Goal: Find specific page/section

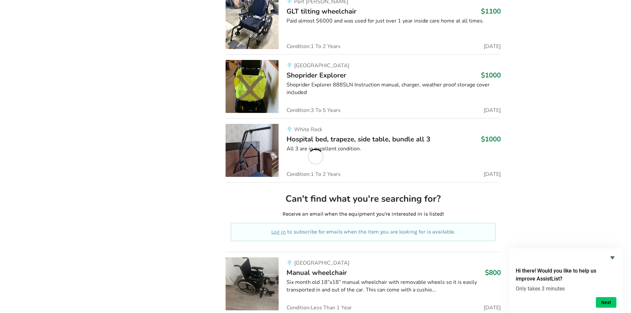
scroll to position [1585, 0]
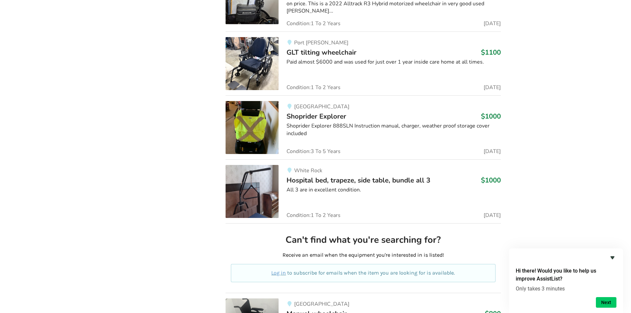
click at [613, 259] on icon "Hide survey" at bounding box center [612, 257] width 4 height 3
click at [613, 259] on div "Hi there! Would you like to help us improve AssistList? Only takes 3 minutes Ne…" at bounding box center [566, 280] width 114 height 65
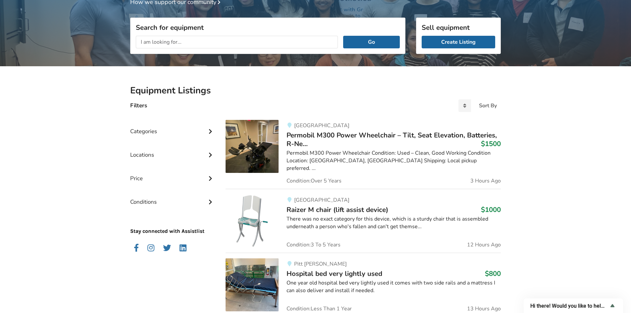
scroll to position [0, 0]
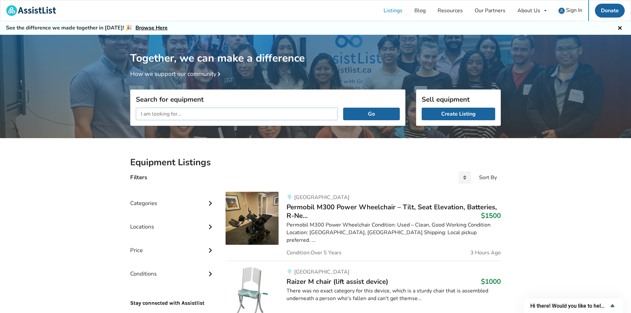
click at [228, 116] on input "text" at bounding box center [237, 114] width 202 height 13
paste input "Twiddler"
type input "Twiddler"
click at [369, 111] on button "Go" at bounding box center [371, 114] width 57 height 13
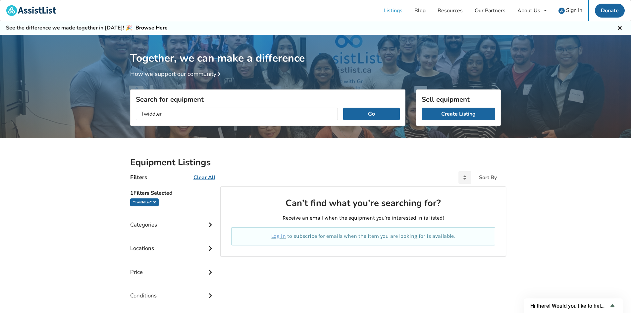
click at [154, 201] on icon at bounding box center [154, 201] width 2 height 3
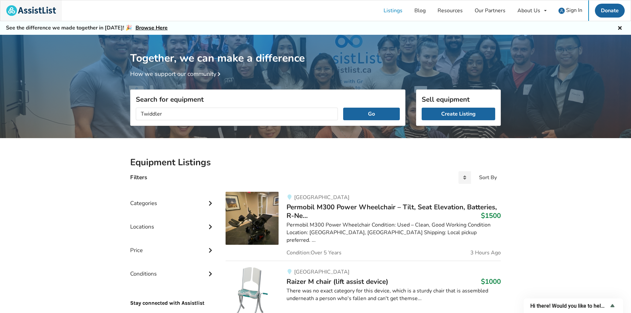
scroll to position [632, 0]
